Goal: Contribute content

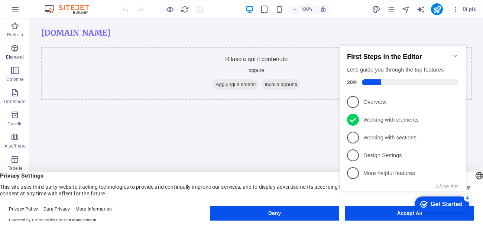
click at [14, 49] on icon "button" at bounding box center [14, 48] width 9 height 9
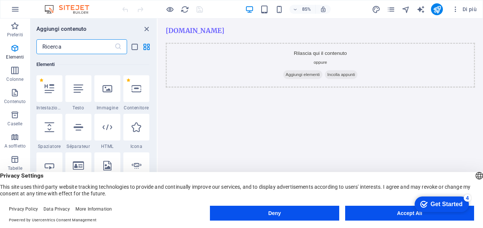
scroll to position [146, 0]
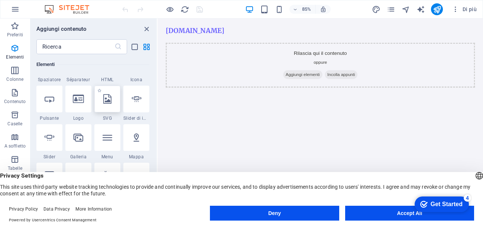
click at [102, 104] on div at bounding box center [107, 99] width 26 height 27
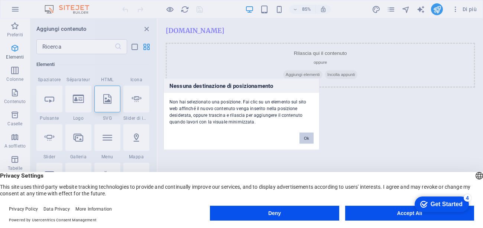
click at [306, 136] on button "Ok" at bounding box center [306, 138] width 14 height 11
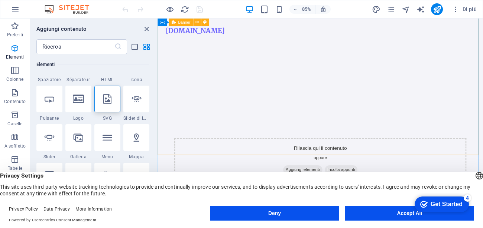
scroll to position [0, 0]
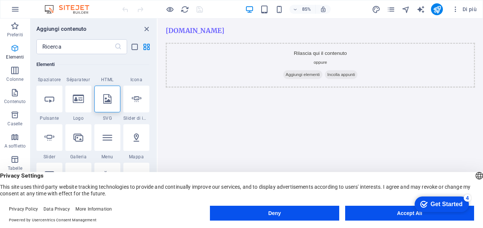
click at [13, 46] on icon "button" at bounding box center [14, 48] width 9 height 9
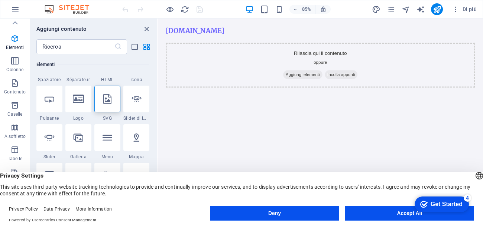
click at [12, 145] on div "Preferiti Elementi Colonne Contenuto Caselle A soffietto Tabelle Caratteristich…" at bounding box center [15, 176] width 30 height 334
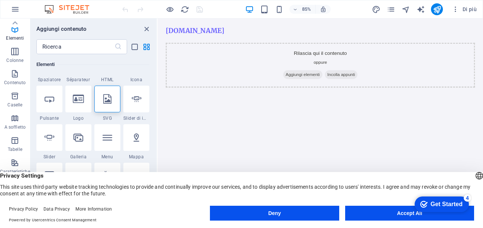
click at [15, 144] on div "Preferiti Elementi Colonne Contenuto Caselle A soffietto Tabelle Caratteristich…" at bounding box center [15, 167] width 30 height 334
click at [14, 140] on icon "button" at bounding box center [14, 137] width 9 height 9
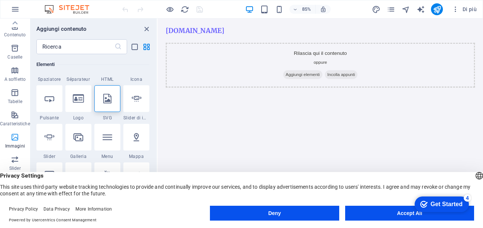
scroll to position [20, 0]
click at [14, 140] on div "Preferiti Elementi Colonne Contenuto Caselle A soffietto Tabelle Caratteristich…" at bounding box center [15, 166] width 30 height 334
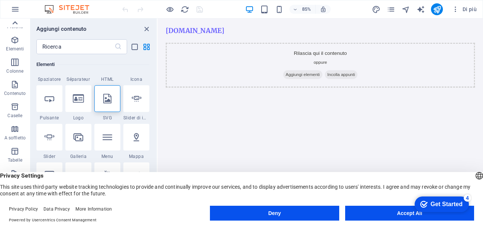
scroll to position [0, 0]
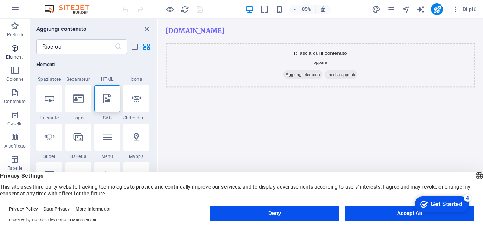
click at [12, 48] on icon "button" at bounding box center [14, 48] width 9 height 9
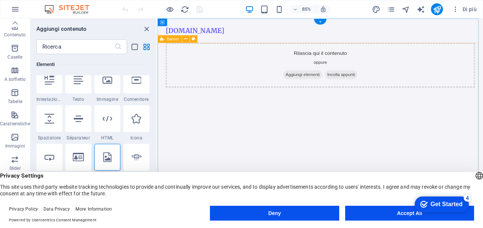
scroll to position [79, 0]
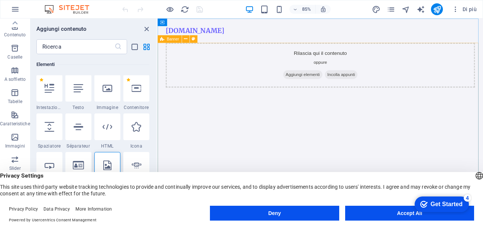
select select "vh"
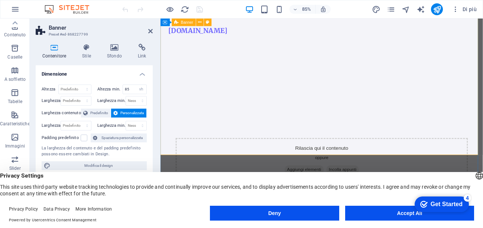
scroll to position [0, 0]
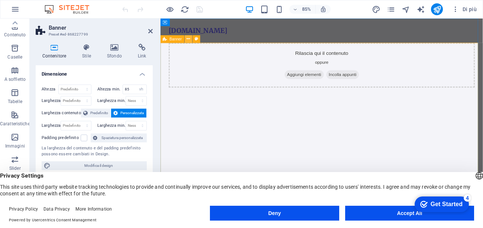
click at [306, 87] on span "Aggiungi elementi" at bounding box center [329, 84] width 46 height 10
click at [306, 85] on span "Aggiungi elementi" at bounding box center [329, 84] width 46 height 10
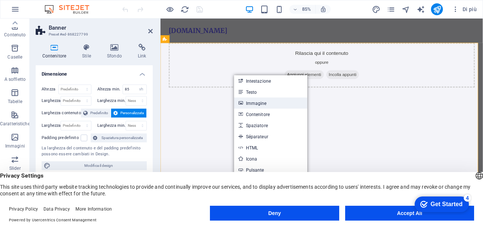
click at [253, 107] on link "Immagine" at bounding box center [270, 103] width 73 height 11
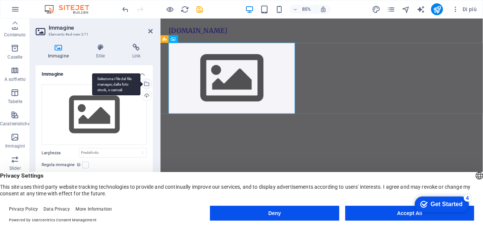
click at [148, 83] on div "Seleziona i file dal file manager, dalle foto stock, o caricali" at bounding box center [145, 84] width 11 height 11
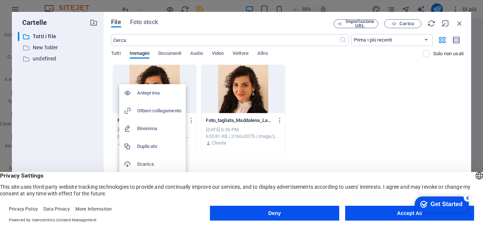
click at [409, 214] on div "checkmark Get Started 4 First Steps in the Editor Let's guide you through the t…" at bounding box center [440, 204] width 63 height 22
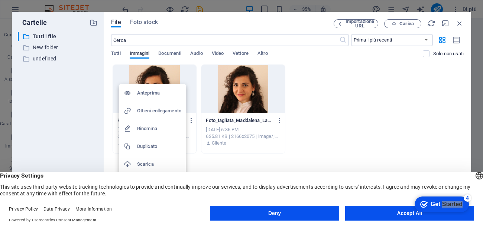
click at [409, 214] on div "checkmark Get Started 4 First Steps in the Editor Let's guide you through the t…" at bounding box center [440, 204] width 63 height 22
click at [422, 208] on div "checkmark Get Started 4" at bounding box center [442, 205] width 54 height 16
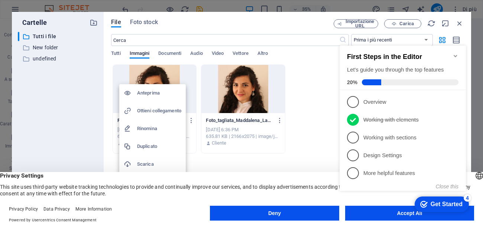
click at [399, 214] on div "checkmark Get Started 4 First Steps in the Editor Let's guide you through the t…" at bounding box center [404, 125] width 135 height 181
click at [399, 213] on div "checkmark Get Started 4 First Steps in the Editor Let's guide you through the t…" at bounding box center [404, 125] width 135 height 181
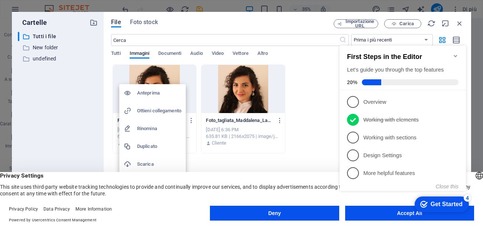
click at [399, 213] on div "checkmark Get Started 4 First Steps in the Editor Let's guide you through the t…" at bounding box center [404, 125] width 135 height 181
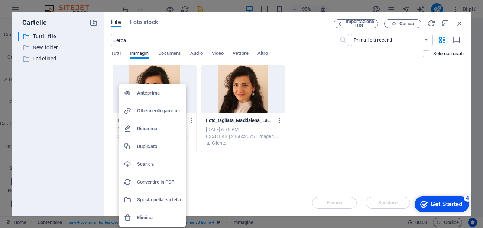
click at [402, 218] on div at bounding box center [241, 114] width 483 height 228
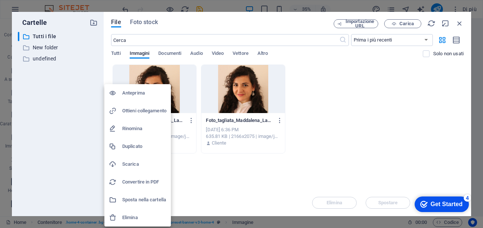
click at [219, 168] on div at bounding box center [241, 114] width 483 height 228
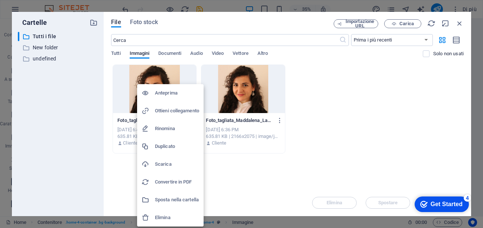
click at [173, 220] on h6 "Elimina" at bounding box center [177, 218] width 44 height 9
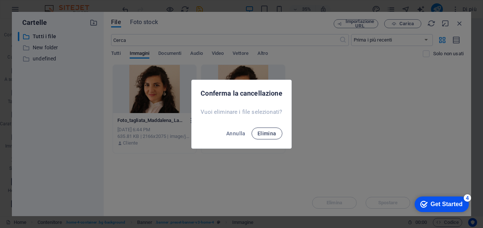
click at [270, 134] on span "Elimina" at bounding box center [266, 134] width 19 height 6
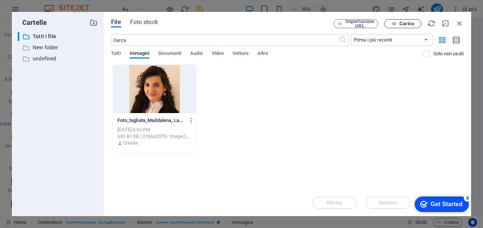
click at [395, 22] on icon "button" at bounding box center [394, 24] width 5 height 5
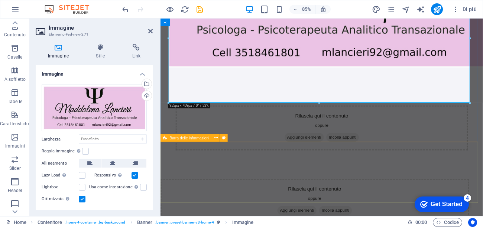
scroll to position [134, 0]
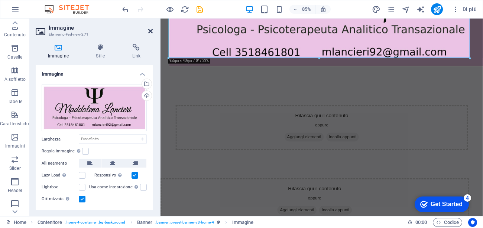
click at [148, 31] on icon at bounding box center [150, 31] width 4 height 6
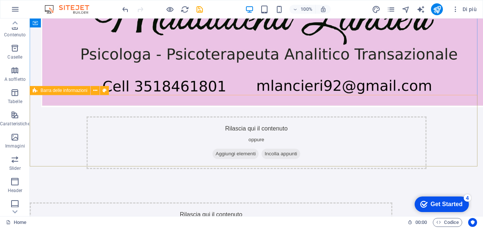
click at [70, 93] on span "Barra delle informazioni" at bounding box center [63, 90] width 47 height 4
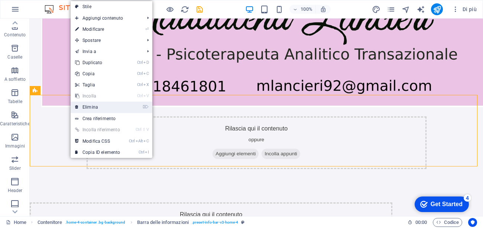
click at [88, 108] on link "⌦ Elimina" at bounding box center [98, 107] width 54 height 11
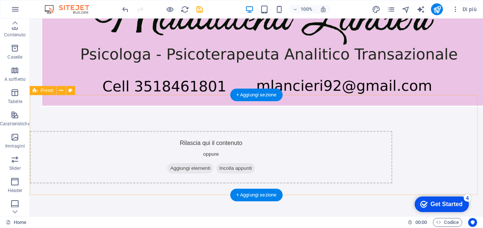
click at [93, 117] on div "Rilascia qui il contenuto oppure Aggiungi elementi Incolla appunti" at bounding box center [256, 157] width 453 height 100
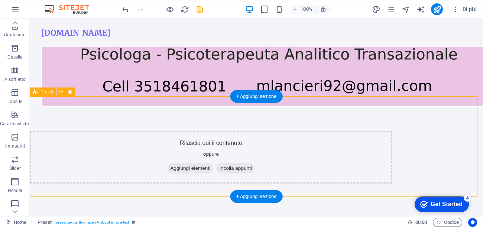
scroll to position [67, 0]
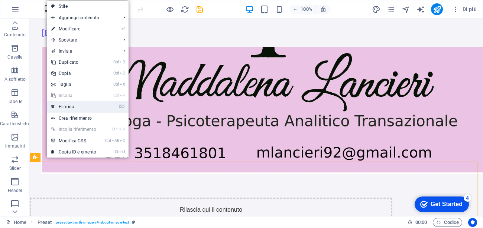
click at [69, 107] on link "⌦ Elimina" at bounding box center [74, 106] width 54 height 11
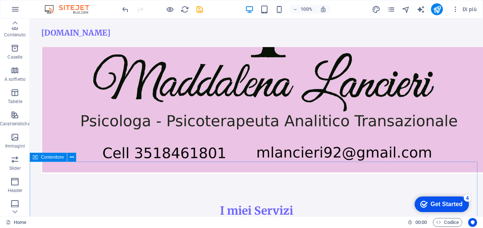
click at [0, 0] on icon at bounding box center [0, 0] width 0 height 0
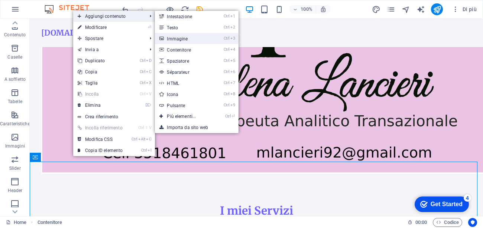
click at [171, 37] on link "Ctrl 3 Immagine" at bounding box center [183, 38] width 56 height 11
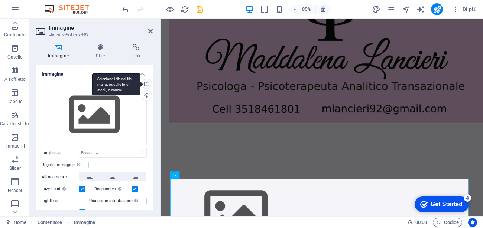
click at [146, 81] on div "Seleziona i file dal file manager, dalle foto stock, o caricali" at bounding box center [145, 84] width 11 height 11
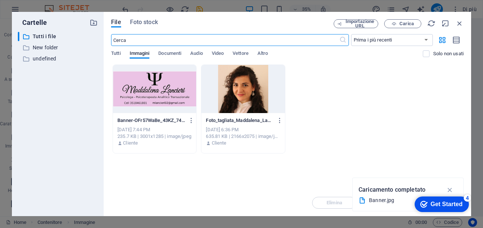
click at [246, 90] on div at bounding box center [242, 89] width 83 height 48
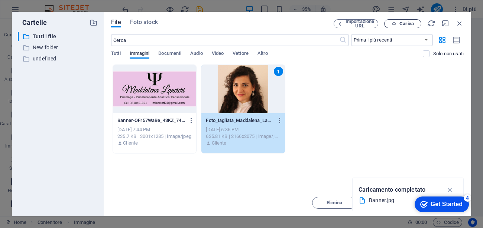
click at [401, 22] on span "Carica" at bounding box center [406, 24] width 14 height 4
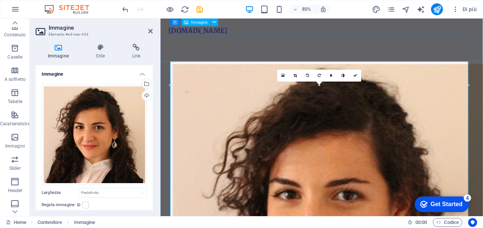
scroll to position [172, 0]
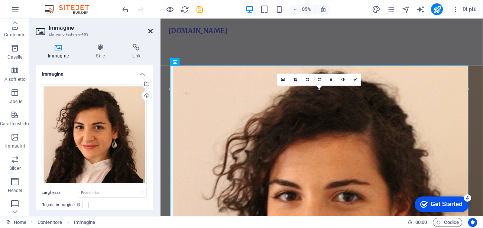
click at [151, 31] on icon at bounding box center [150, 31] width 4 height 6
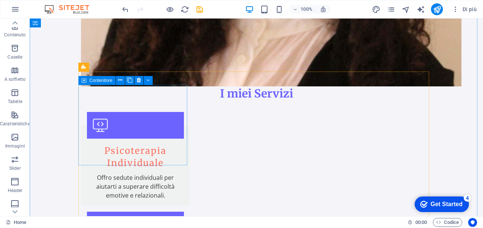
scroll to position [574, 0]
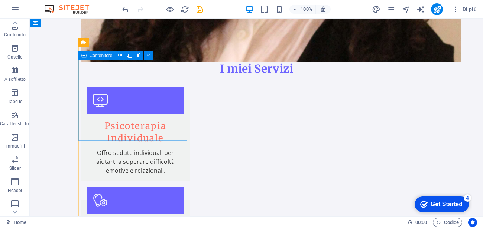
click at [102, 55] on span "Contenitore" at bounding box center [101, 55] width 23 height 4
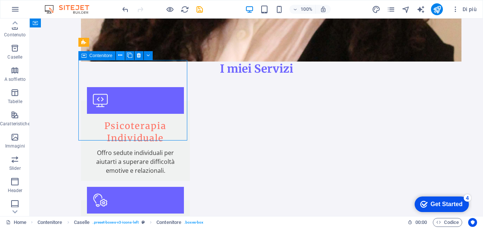
click at [120, 52] on icon at bounding box center [120, 56] width 4 height 8
click at [101, 55] on span "Contenitore" at bounding box center [101, 55] width 23 height 4
click at [101, 59] on div "Contenitore" at bounding box center [96, 55] width 37 height 9
click at [88, 55] on div "Contenitore" at bounding box center [96, 55] width 37 height 9
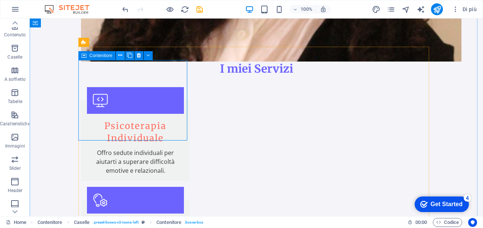
click at [118, 55] on icon at bounding box center [120, 56] width 4 height 8
click at [118, 58] on icon at bounding box center [120, 56] width 4 height 8
click at [98, 55] on span "Contenitore" at bounding box center [101, 55] width 23 height 4
click at [108, 57] on span "Contenitore" at bounding box center [101, 55] width 23 height 4
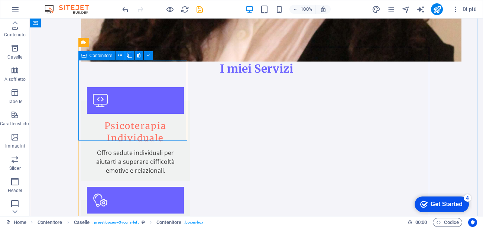
click at [108, 57] on span "Contenitore" at bounding box center [101, 55] width 23 height 4
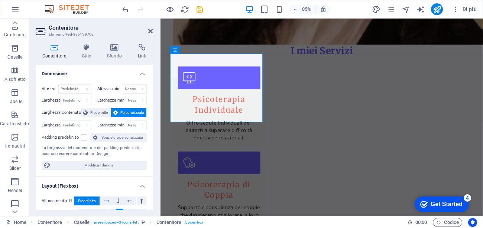
scroll to position [0, 0]
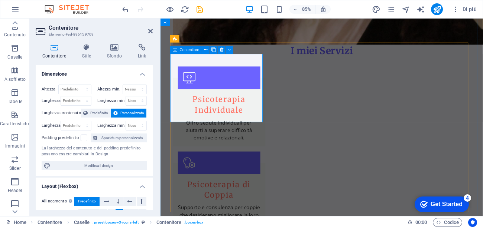
click at [178, 51] on div "Contenitore" at bounding box center [186, 49] width 32 height 7
click at [202, 50] on button at bounding box center [205, 49] width 7 height 7
click at [209, 50] on button at bounding box center [205, 49] width 7 height 7
click at [181, 51] on span "Contenitore" at bounding box center [190, 50] width 20 height 4
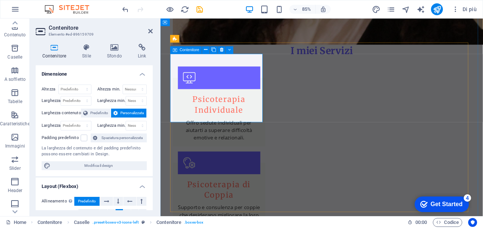
click at [176, 51] on icon at bounding box center [175, 49] width 4 height 7
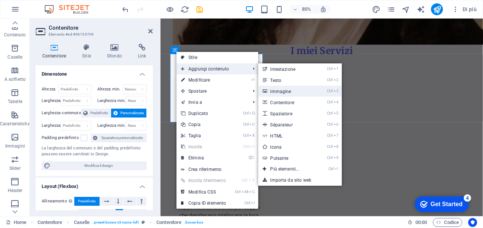
click at [280, 93] on link "Ctrl 3 Immagine" at bounding box center [286, 91] width 56 height 11
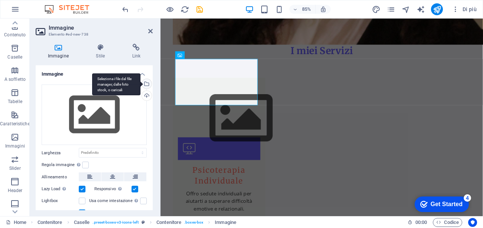
click at [145, 84] on div "Seleziona i file dal file manager, dalle foto stock, o caricali" at bounding box center [145, 84] width 11 height 11
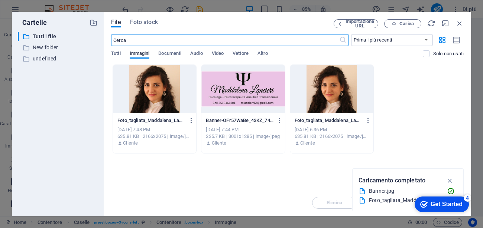
scroll to position [873, 0]
click at [320, 104] on div at bounding box center [331, 89] width 83 height 48
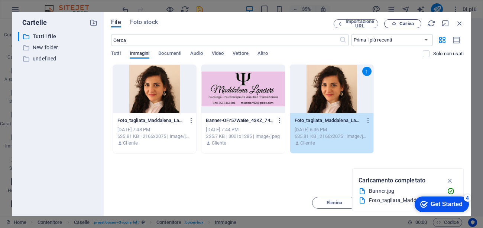
click at [415, 25] on span "Carica" at bounding box center [402, 24] width 30 height 5
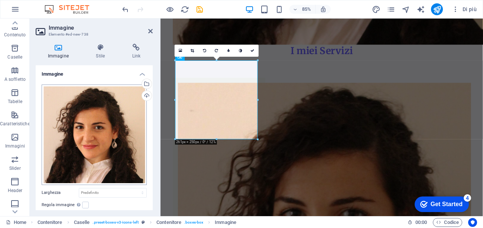
scroll to position [588, 0]
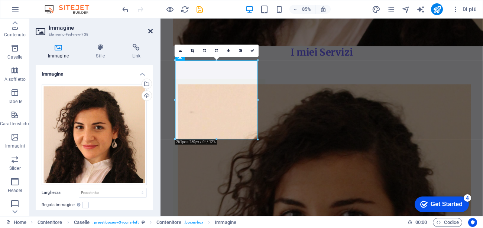
click at [152, 33] on icon at bounding box center [150, 31] width 4 height 6
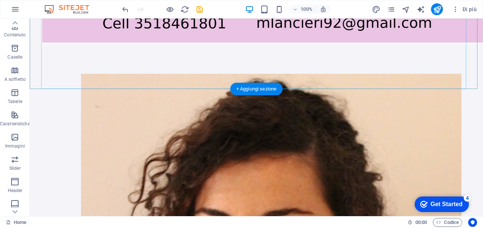
scroll to position [201, 0]
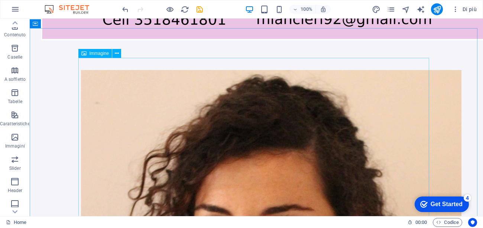
click at [93, 57] on div "Immagine" at bounding box center [95, 53] width 34 height 9
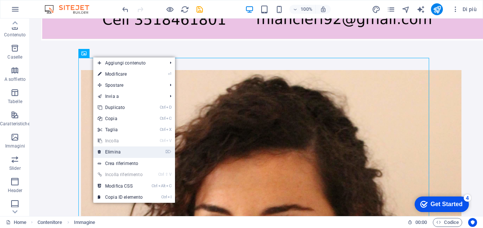
click at [129, 149] on link "⌦ Elimina" at bounding box center [120, 152] width 54 height 11
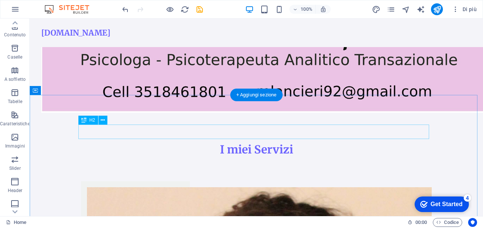
scroll to position [67, 0]
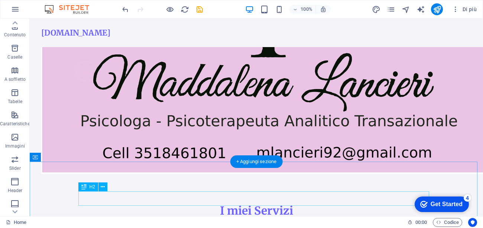
click at [234, 204] on div "I miei Servizi" at bounding box center [256, 211] width 351 height 14
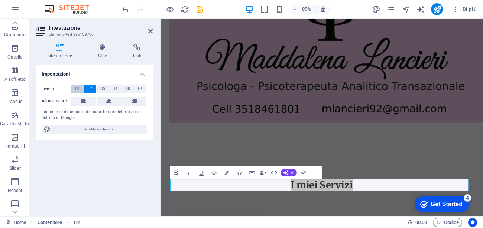
click at [75, 90] on span "H1" at bounding box center [77, 89] width 5 height 9
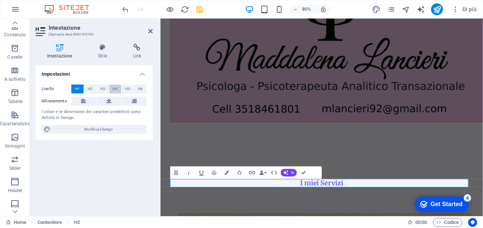
click at [110, 88] on button "H4" at bounding box center [115, 89] width 12 height 9
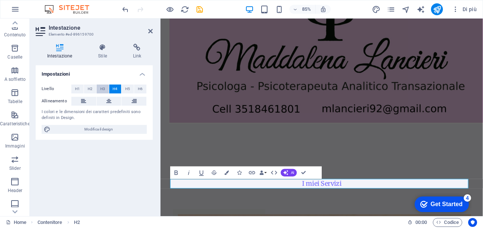
click at [104, 89] on span "H3" at bounding box center [102, 89] width 5 height 9
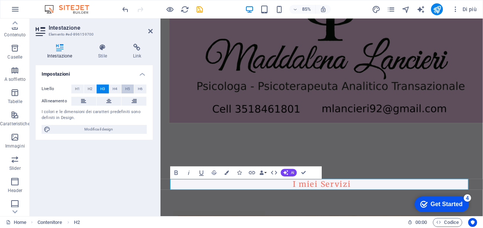
click at [131, 87] on button "H5" at bounding box center [127, 89] width 12 height 9
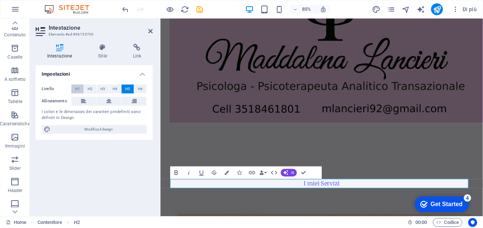
click at [75, 88] on span "H1" at bounding box center [77, 89] width 5 height 9
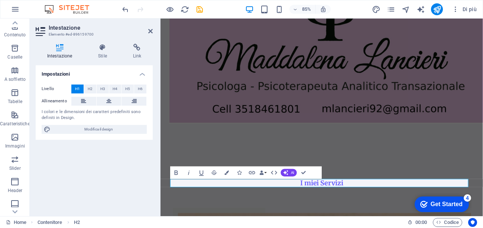
click at [75, 88] on span "H1" at bounding box center [77, 89] width 5 height 9
click at [89, 87] on span "H2" at bounding box center [90, 89] width 5 height 9
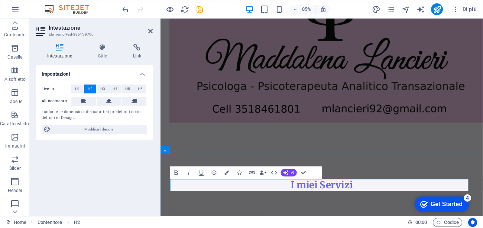
click at [395, 218] on h2 "I miei Servizi" at bounding box center [350, 215] width 351 height 14
click at [444, 203] on div "Get Started" at bounding box center [447, 204] width 32 height 7
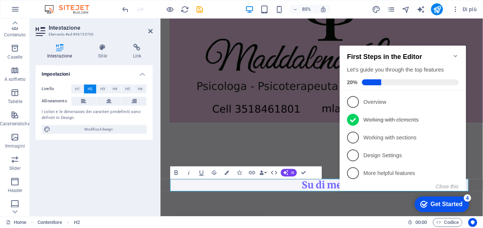
click at [444, 203] on div "Get Started" at bounding box center [447, 204] width 32 height 7
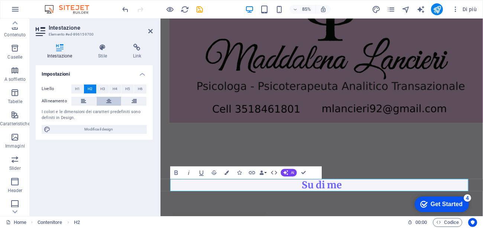
click at [109, 101] on icon at bounding box center [108, 101] width 5 height 9
click at [132, 102] on icon at bounding box center [134, 101] width 5 height 9
click at [106, 106] on icon at bounding box center [108, 101] width 5 height 9
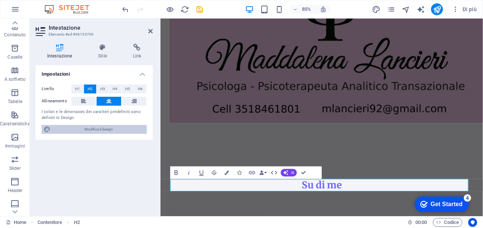
click at [97, 126] on span "Modifica il design" at bounding box center [99, 129] width 92 height 9
select select "px"
select select "200"
select select "px"
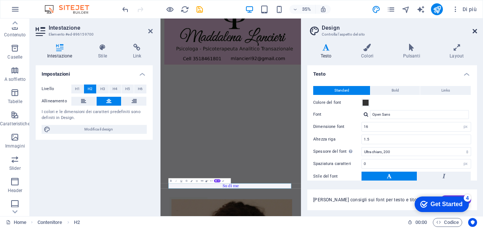
click at [473, 32] on icon at bounding box center [475, 31] width 4 height 6
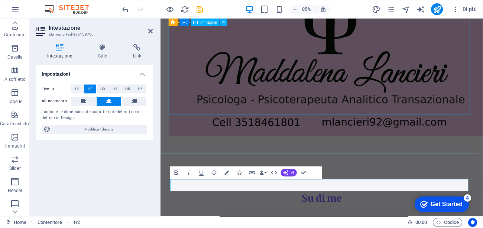
scroll to position [0, 0]
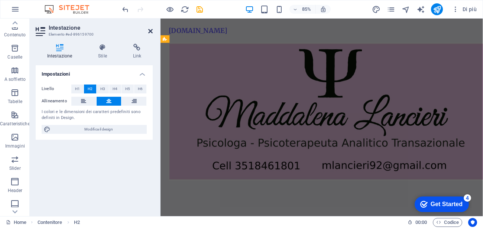
click at [151, 32] on icon at bounding box center [150, 31] width 4 height 6
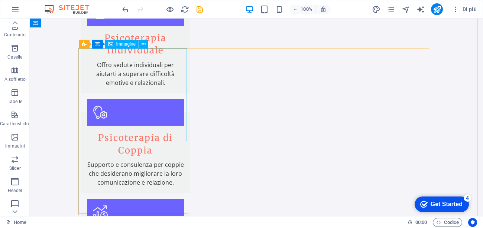
scroll to position [670, 0]
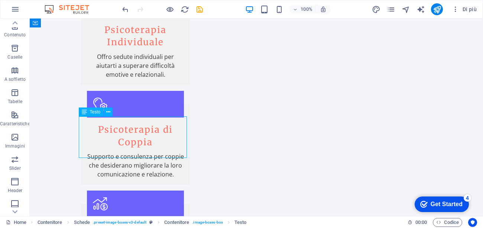
click at [93, 114] on span "Testo" at bounding box center [95, 112] width 11 height 4
click at [84, 116] on icon at bounding box center [84, 112] width 5 height 9
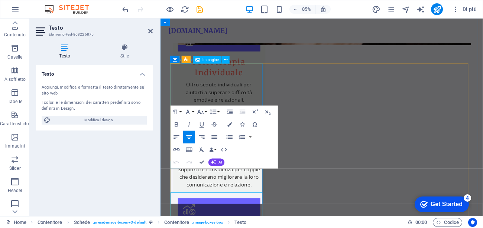
scroll to position [575, 0]
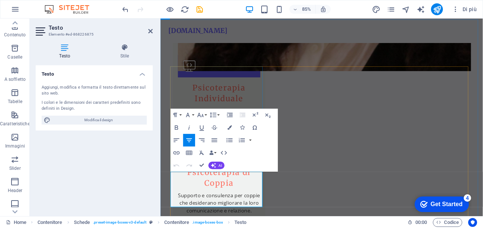
drag, startPoint x: 270, startPoint y: 161, endPoint x: 206, endPoint y: 171, distance: 65.0
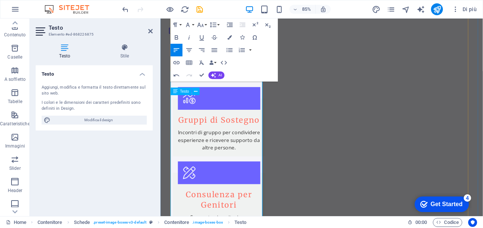
scroll to position [642, 0]
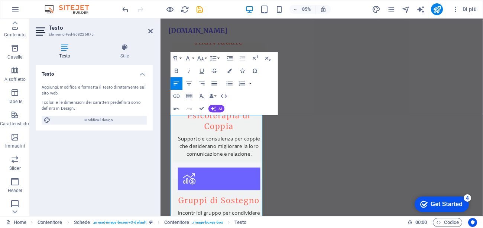
click at [213, 83] on icon "button" at bounding box center [215, 84] width 6 height 4
click at [176, 87] on icon "button" at bounding box center [176, 83] width 7 height 7
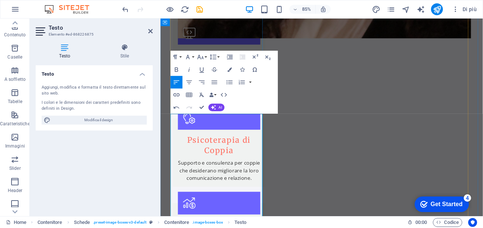
scroll to position [737, 0]
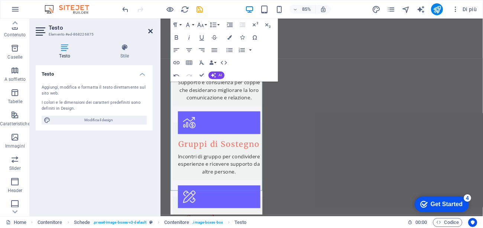
click at [150, 29] on icon at bounding box center [150, 31] width 4 height 6
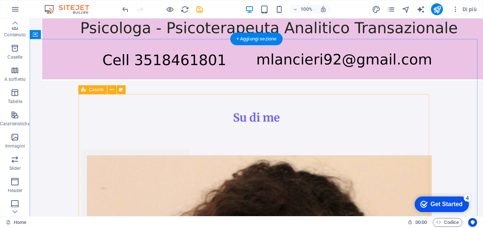
scroll to position [216, 0]
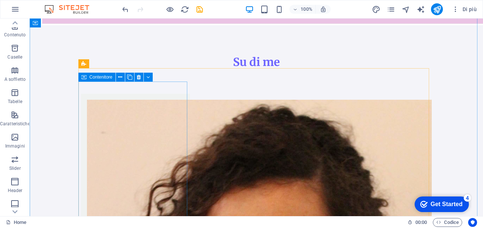
click at [96, 79] on span "Contenitore" at bounding box center [101, 77] width 23 height 4
click at [101, 78] on span "Contenitore" at bounding box center [101, 77] width 23 height 4
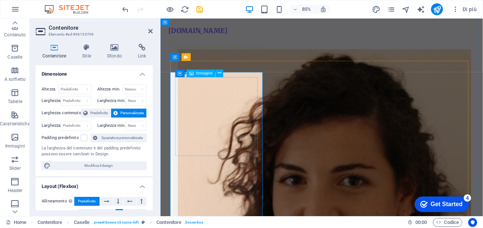
scroll to position [299, 0]
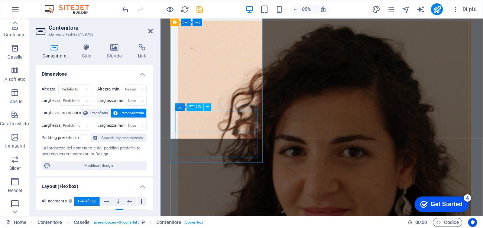
click at [194, 110] on div "H3" at bounding box center [195, 106] width 17 height 7
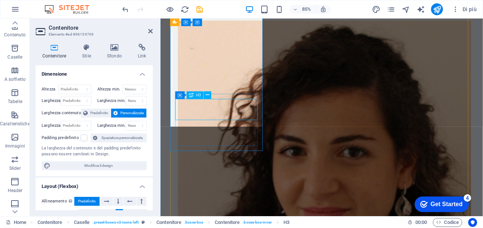
scroll to position [366, 0]
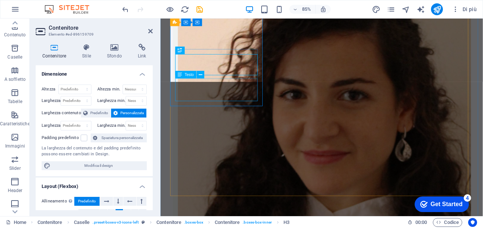
click at [179, 75] on icon at bounding box center [180, 74] width 4 height 7
click at [184, 78] on div "Testo" at bounding box center [185, 74] width 21 height 7
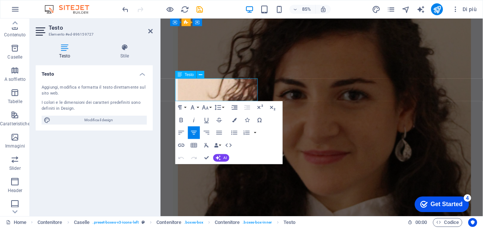
click at [184, 78] on div "Testo" at bounding box center [185, 74] width 21 height 7
drag, startPoint x: 185, startPoint y: 93, endPoint x: 242, endPoint y: 108, distance: 58.5
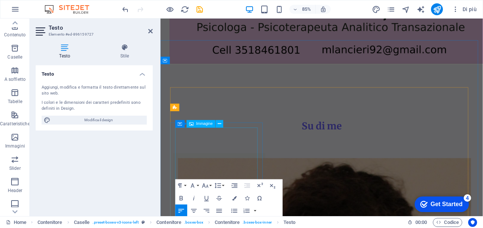
scroll to position [203, 0]
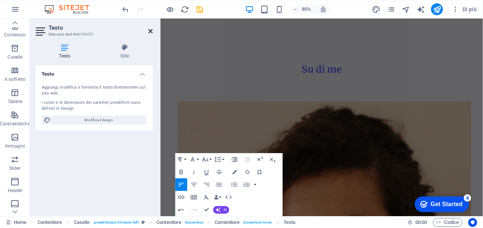
click at [151, 32] on icon at bounding box center [150, 31] width 4 height 6
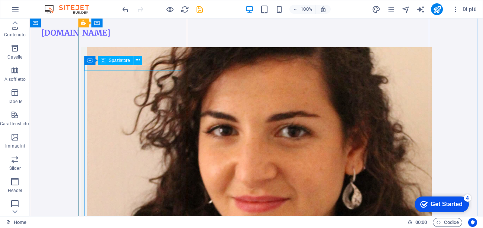
scroll to position [272, 0]
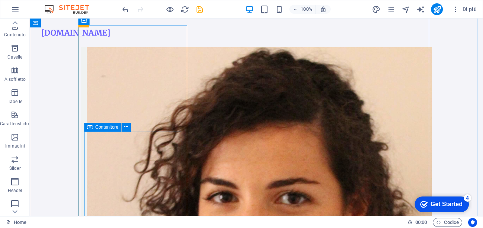
click at [104, 130] on div "Contenitore" at bounding box center [102, 127] width 37 height 9
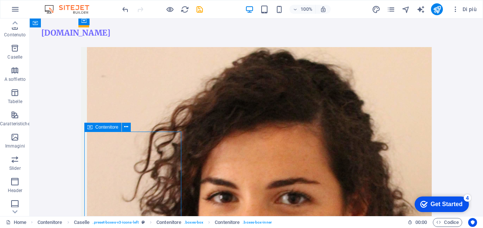
click at [104, 130] on div "Contenitore" at bounding box center [102, 127] width 37 height 9
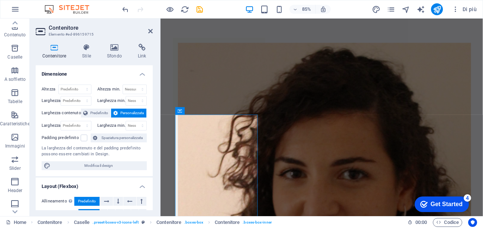
scroll to position [288, 0]
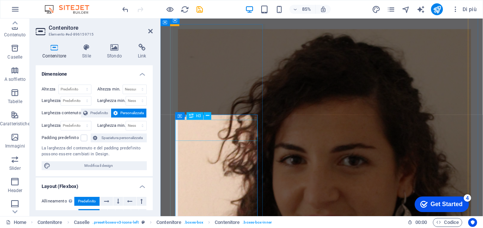
click at [195, 119] on div "H3" at bounding box center [195, 115] width 17 height 7
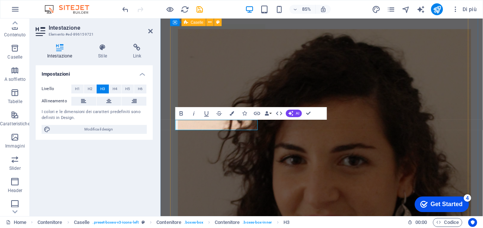
scroll to position [193, 0]
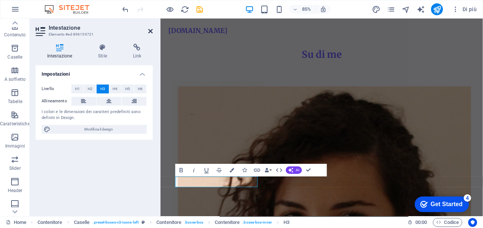
click at [152, 29] on icon at bounding box center [150, 31] width 4 height 6
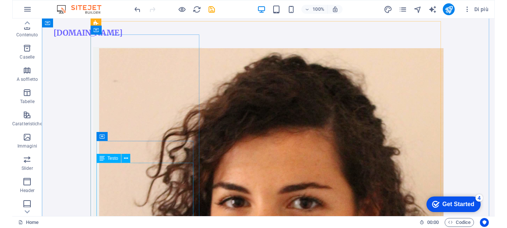
scroll to position [201, 0]
